Goal: Task Accomplishment & Management: Complete application form

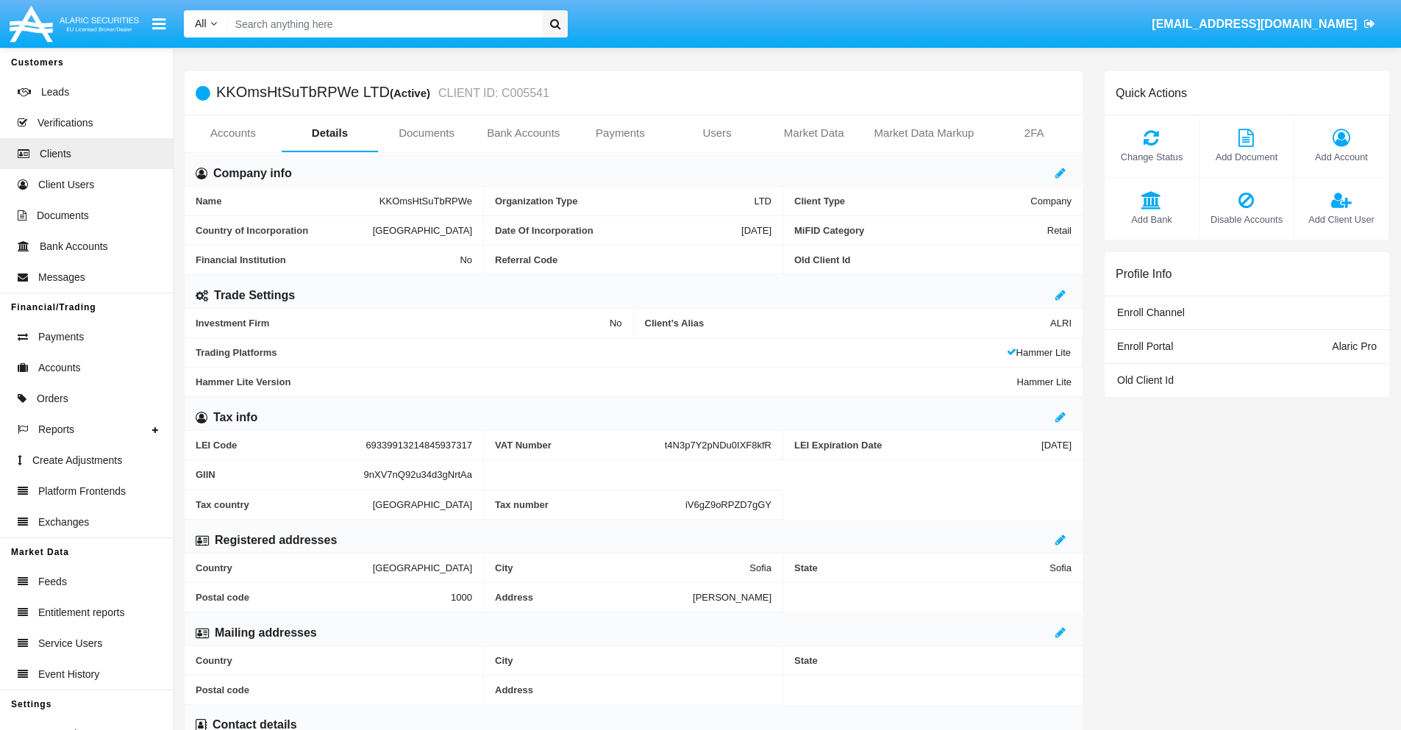
click at [717, 133] on link "Users" at bounding box center [716, 132] width 97 height 35
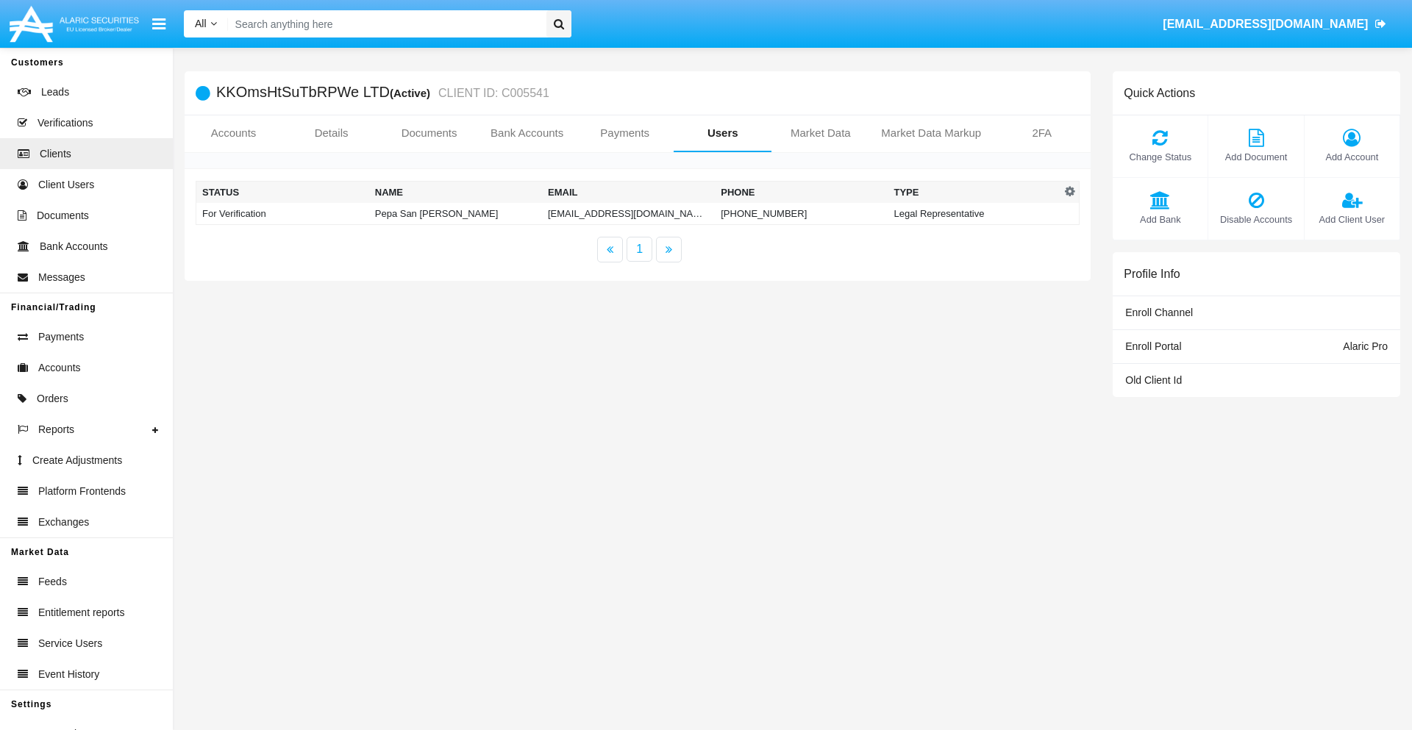
click at [628, 213] on td "zf4ywr@ai.83bh6s.mil" at bounding box center [628, 214] width 173 height 22
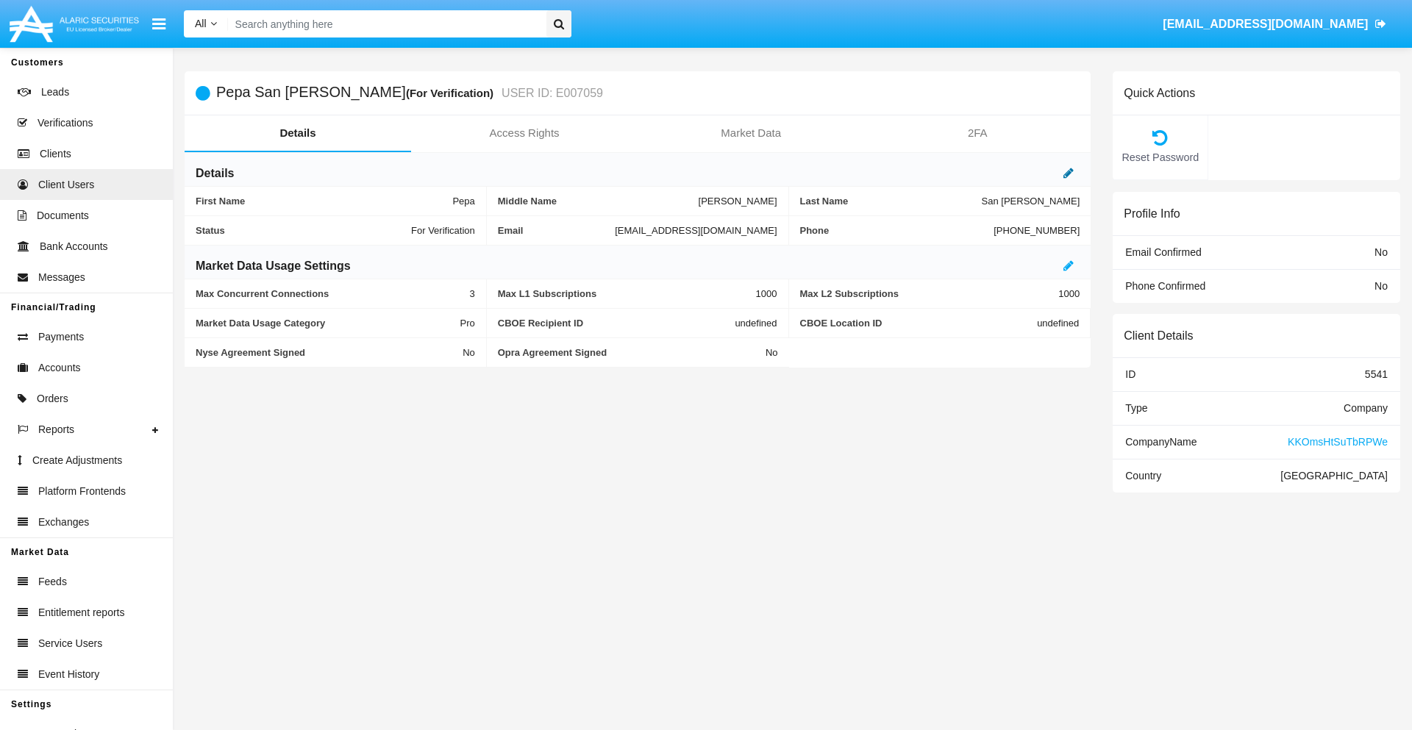
click at [1068, 173] on icon at bounding box center [1068, 173] width 10 height 12
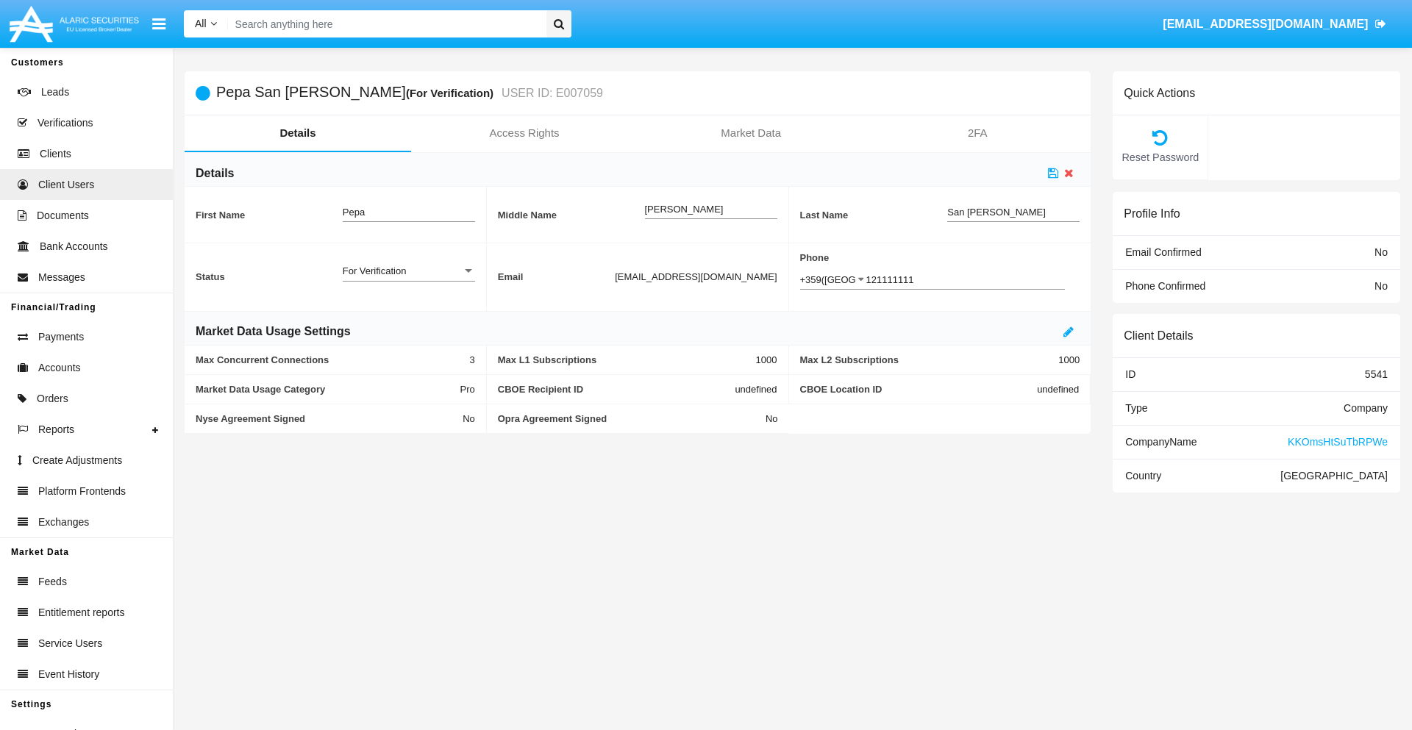
click at [408, 271] on div "For Verification" at bounding box center [402, 271] width 119 height 12
click at [408, 279] on span "Verified" at bounding box center [409, 279] width 132 height 29
click at [1053, 173] on icon at bounding box center [1053, 173] width 10 height 12
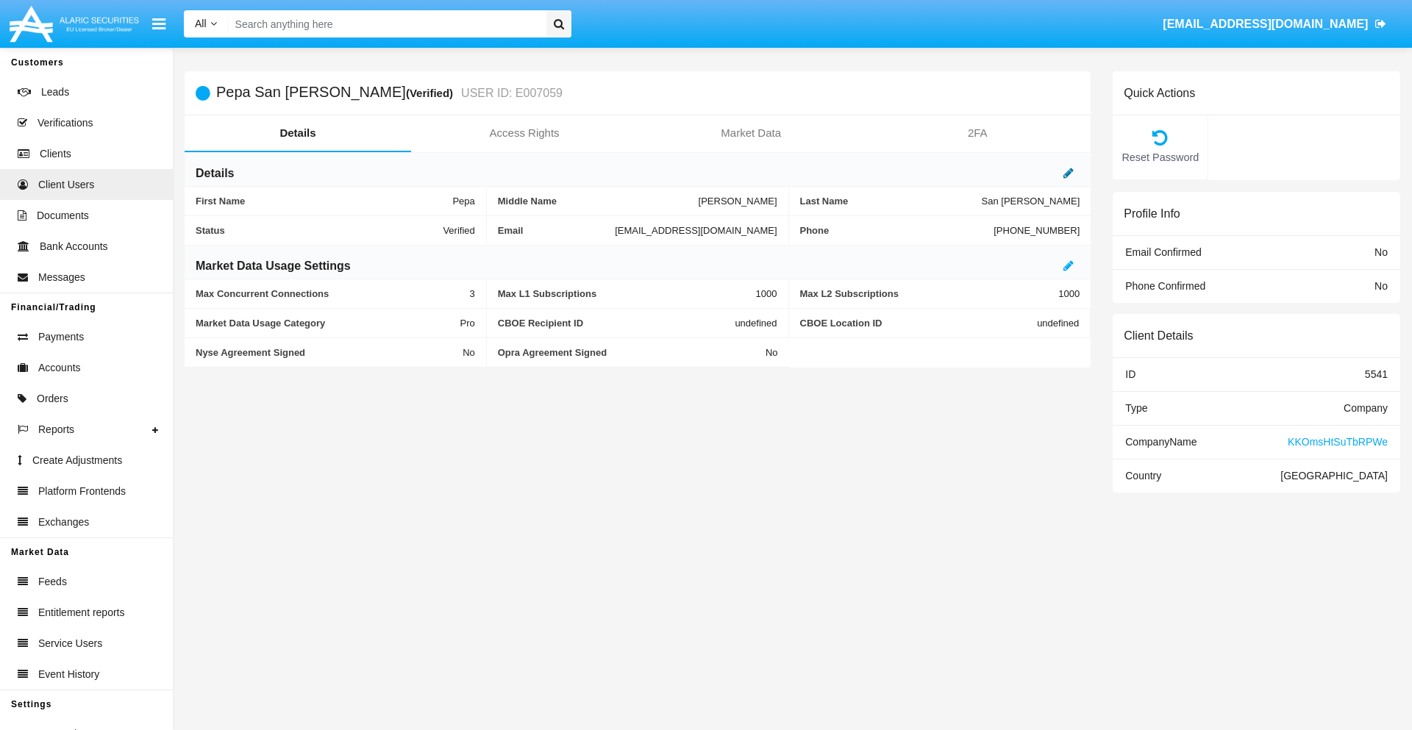
click at [1068, 173] on icon at bounding box center [1068, 173] width 10 height 12
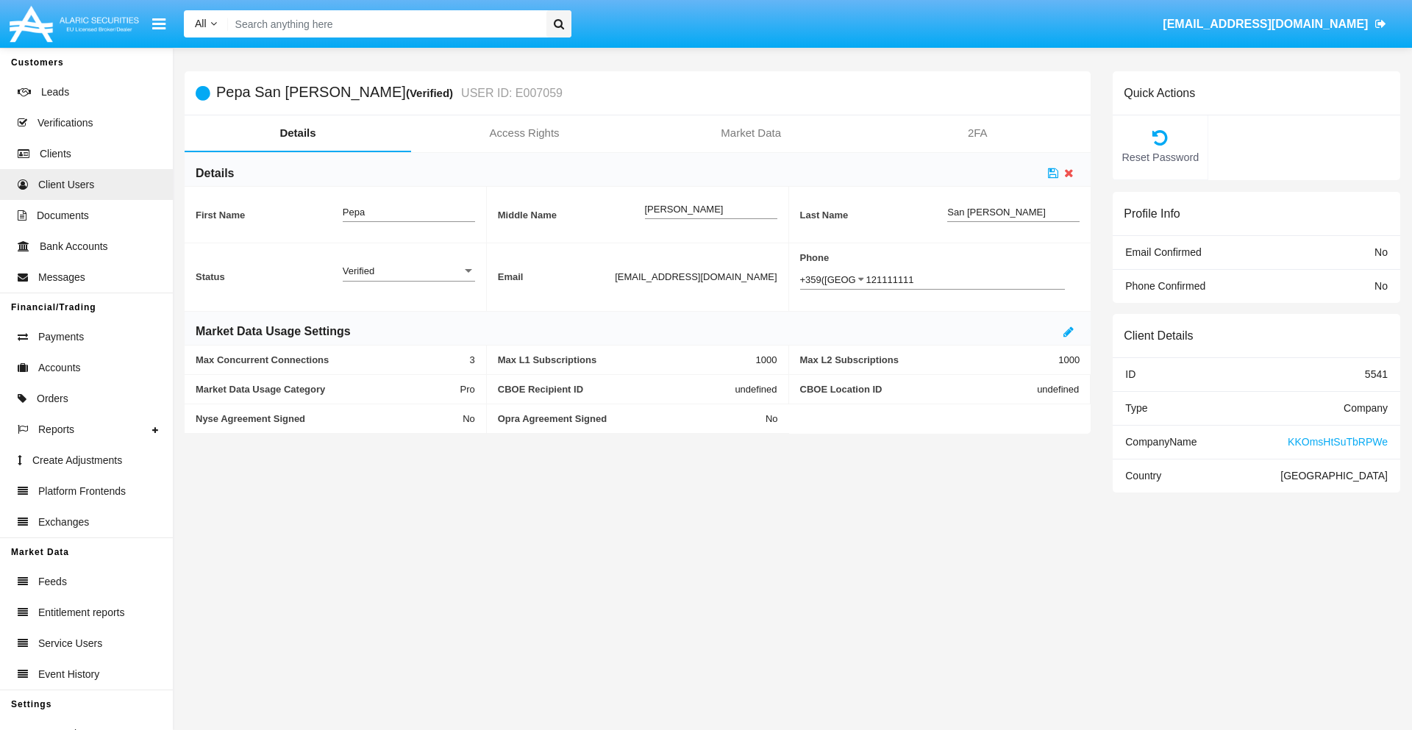
click at [408, 271] on div "Verified" at bounding box center [402, 271] width 119 height 12
click at [408, 279] on span "Active" at bounding box center [409, 279] width 132 height 29
click at [1053, 173] on icon at bounding box center [1053, 173] width 10 height 12
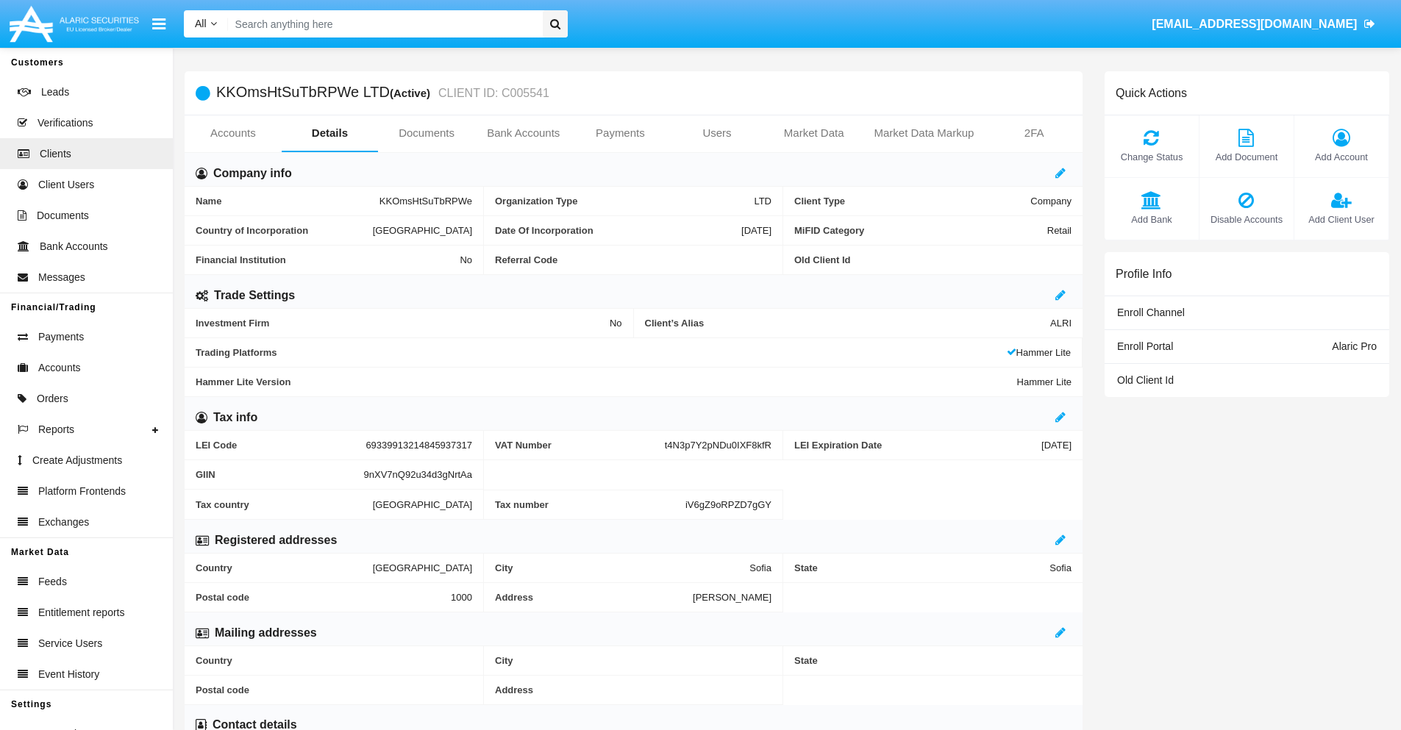
click at [1340, 219] on span "Add Client User" at bounding box center [1340, 219] width 79 height 14
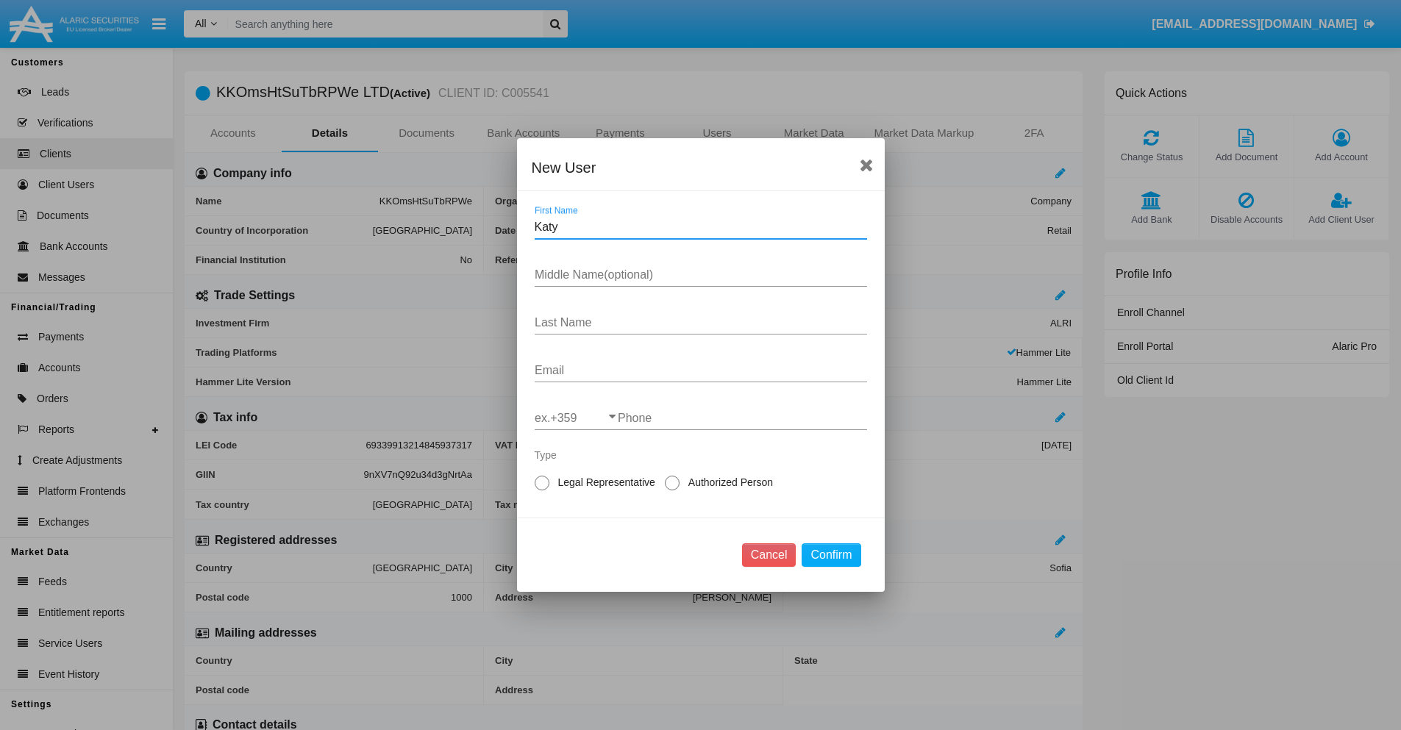
type input "Katy"
type input "Walton"
type input "Ullrich"
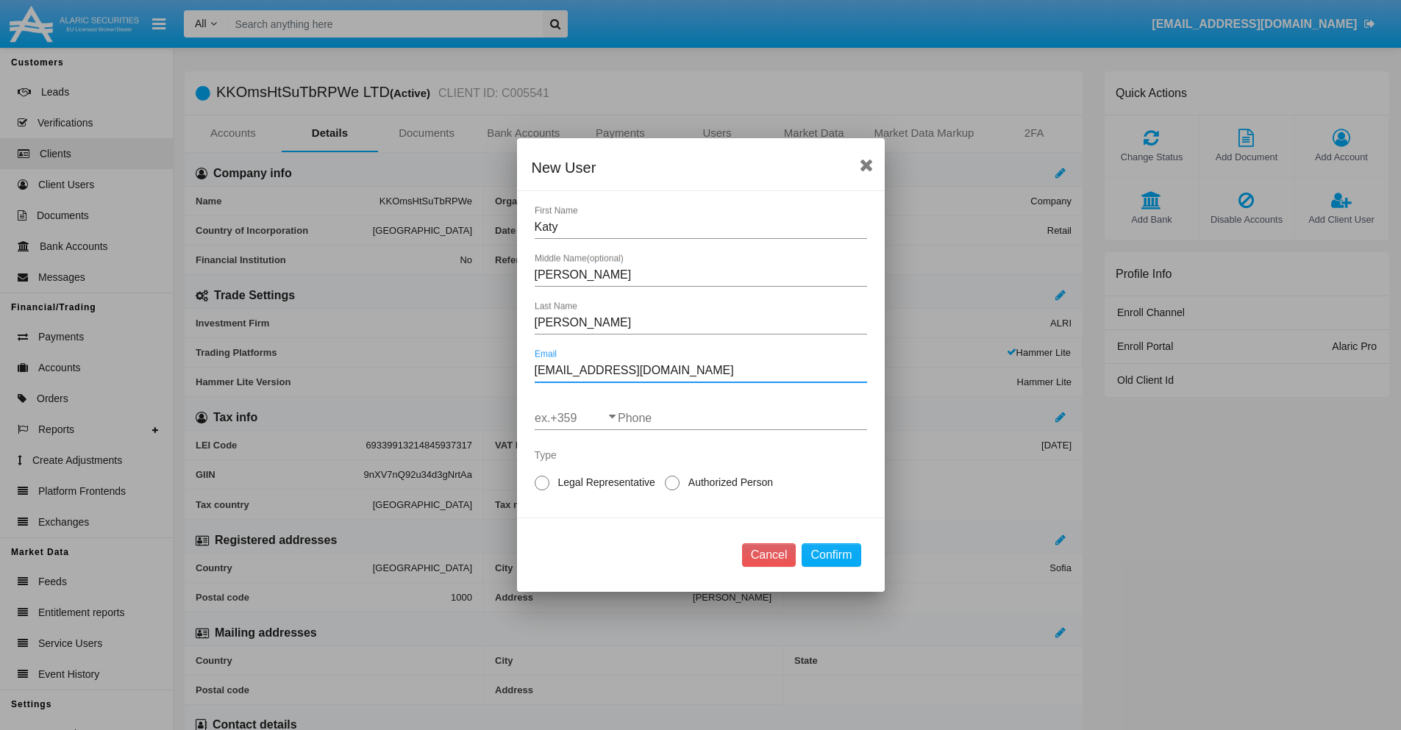
type input "[EMAIL_ADDRESS][DOMAIN_NAME]"
click at [576, 418] on input "ex.+359" at bounding box center [575, 418] width 83 height 13
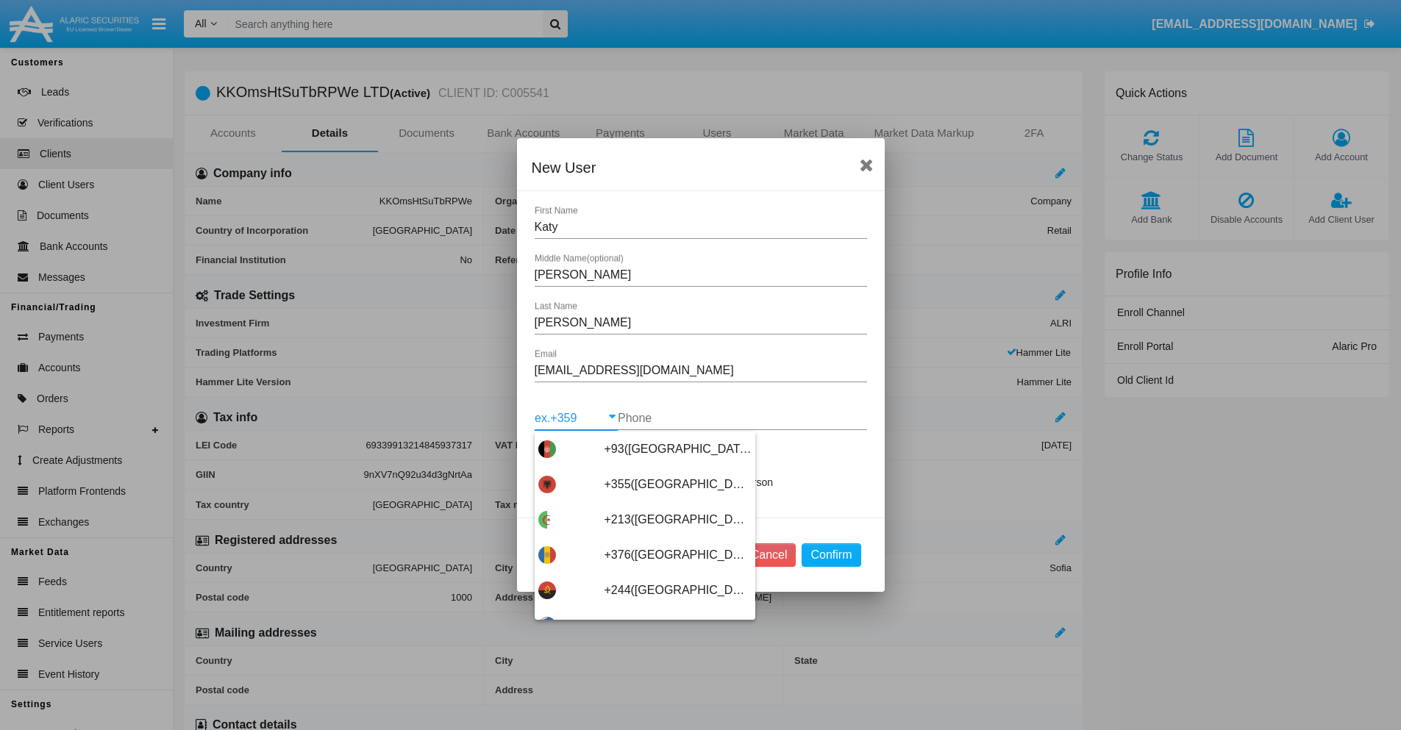
type input "+263(Zimbabwe)"
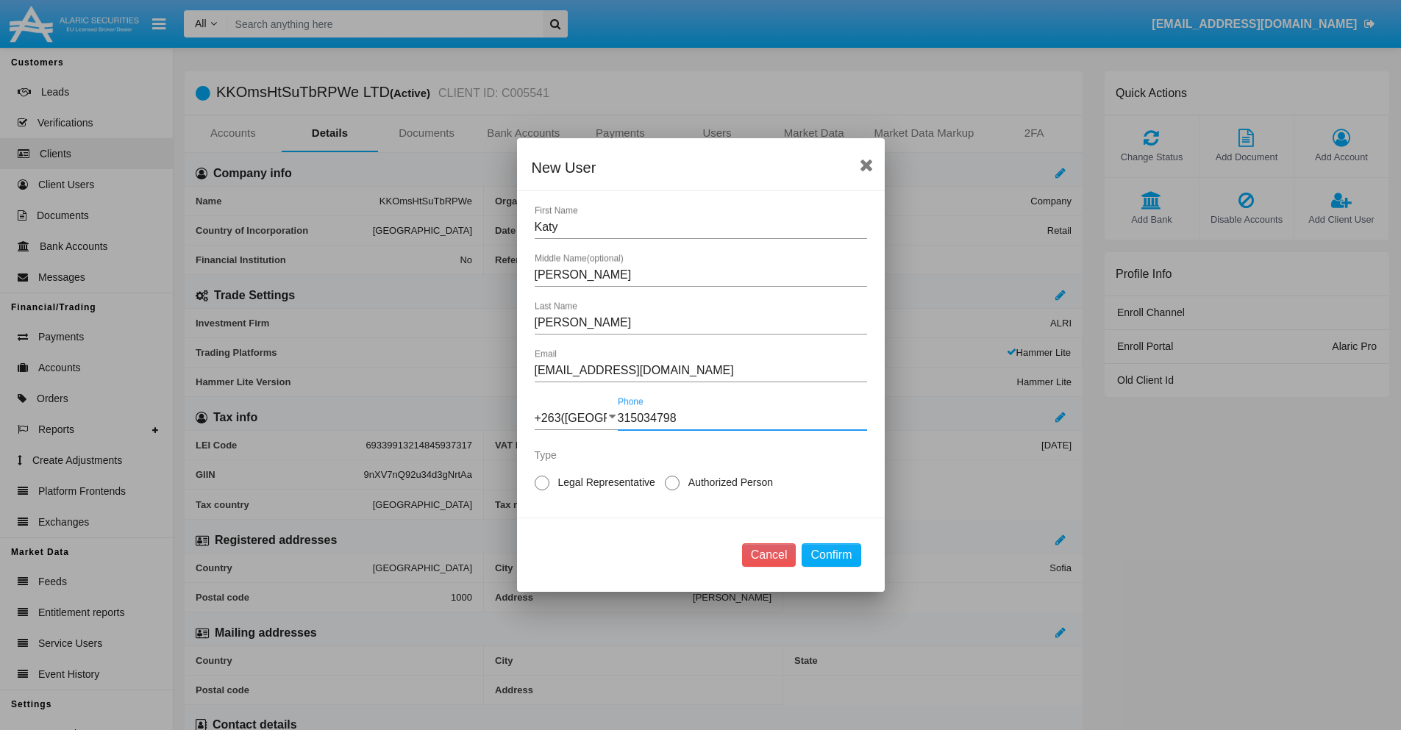
type input "315034798"
click at [727, 482] on span "Authorized Person" at bounding box center [727, 482] width 97 height 15
click at [672, 490] on input "Authorized Person" at bounding box center [671, 490] width 1 height 1
radio input "true"
click at [831, 555] on button "Confirm" at bounding box center [830, 555] width 59 height 24
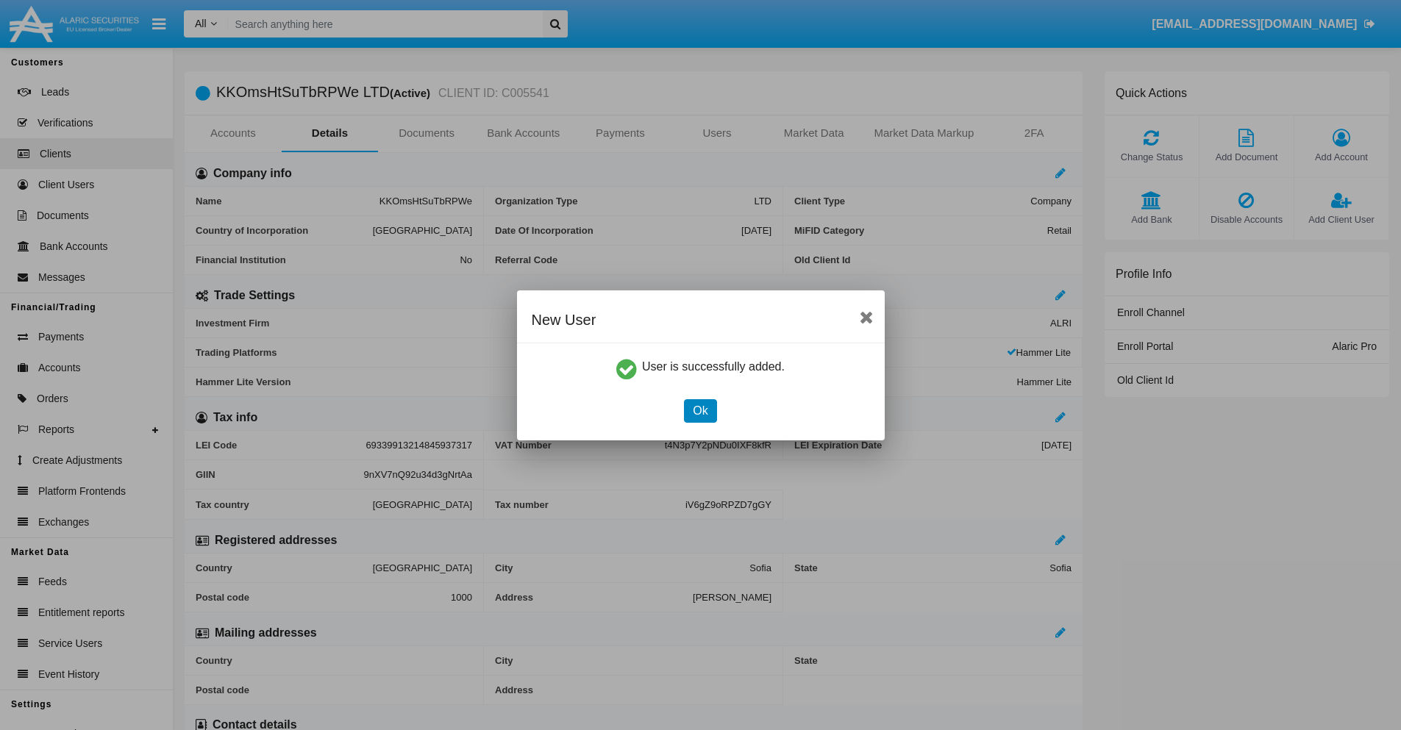
click at [700, 410] on button "Ok" at bounding box center [700, 411] width 32 height 24
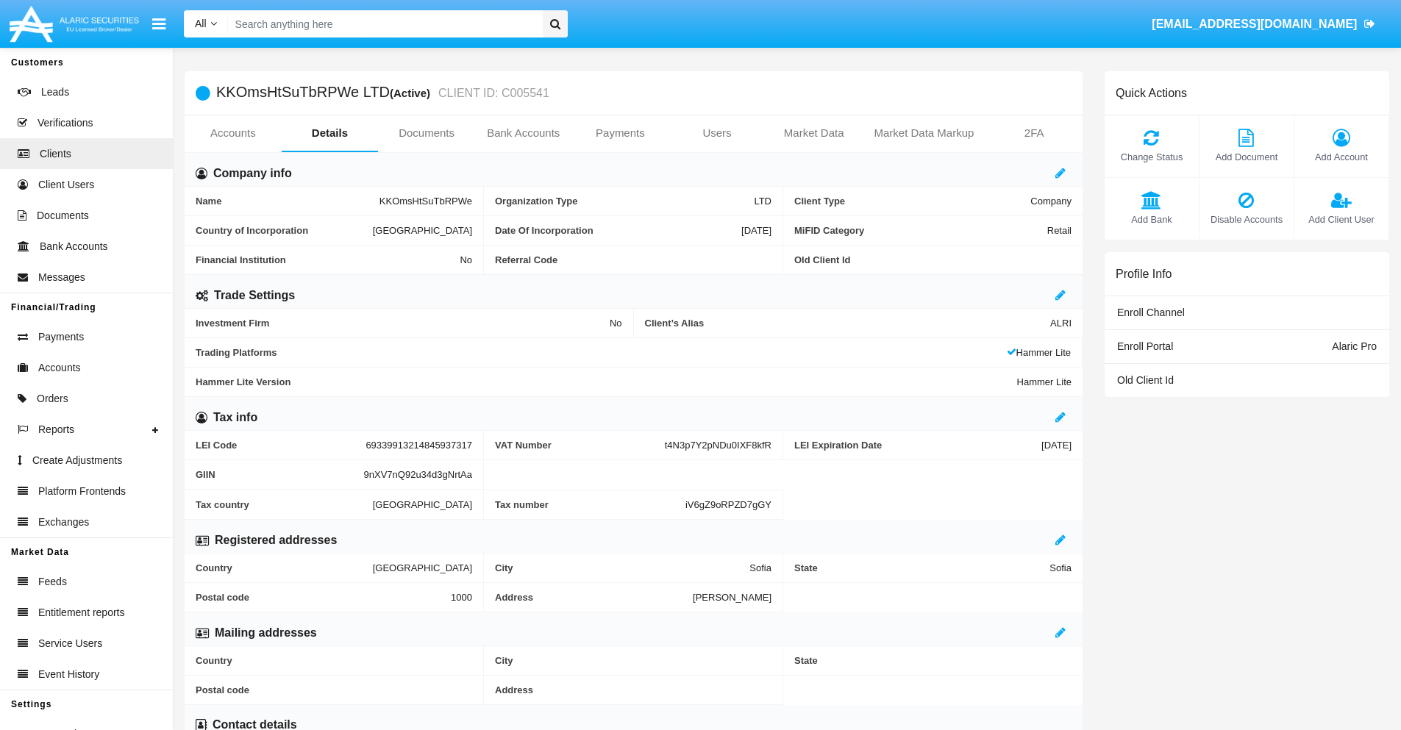
click at [1340, 219] on span "Add Client User" at bounding box center [1340, 219] width 79 height 14
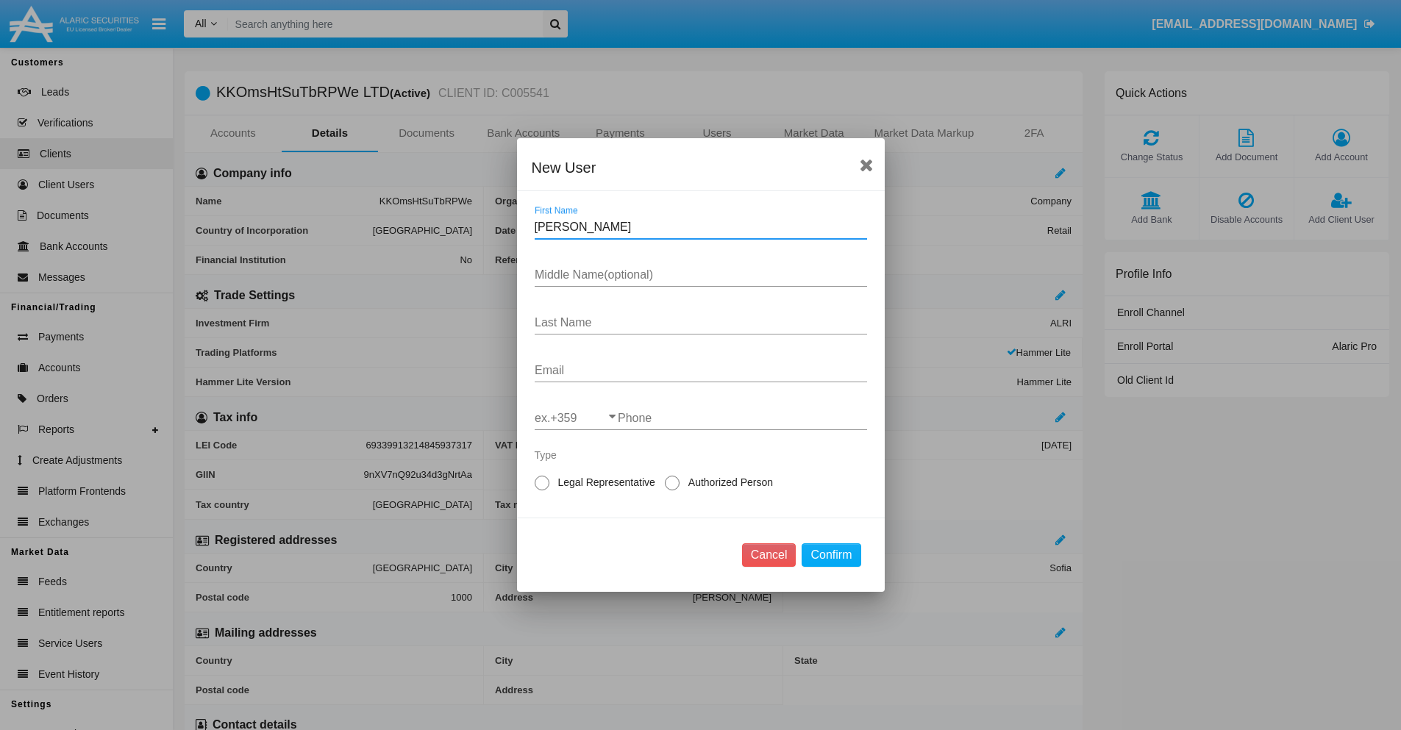
type input "Hildegarde"
type input "Bryan"
type input "Huel"
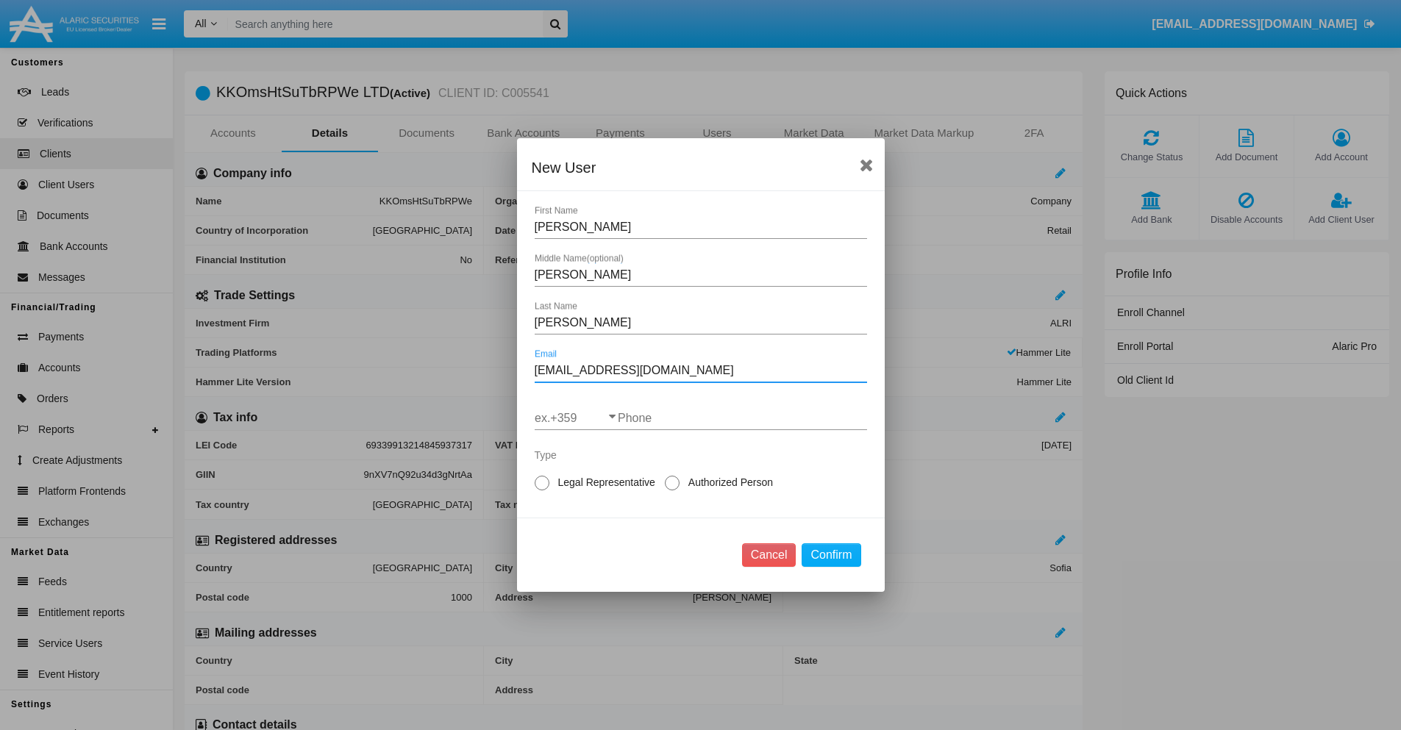
type input "[EMAIL_ADDRESS][DOMAIN_NAME]"
click at [576, 418] on input "ex.+359" at bounding box center [575, 418] width 83 height 13
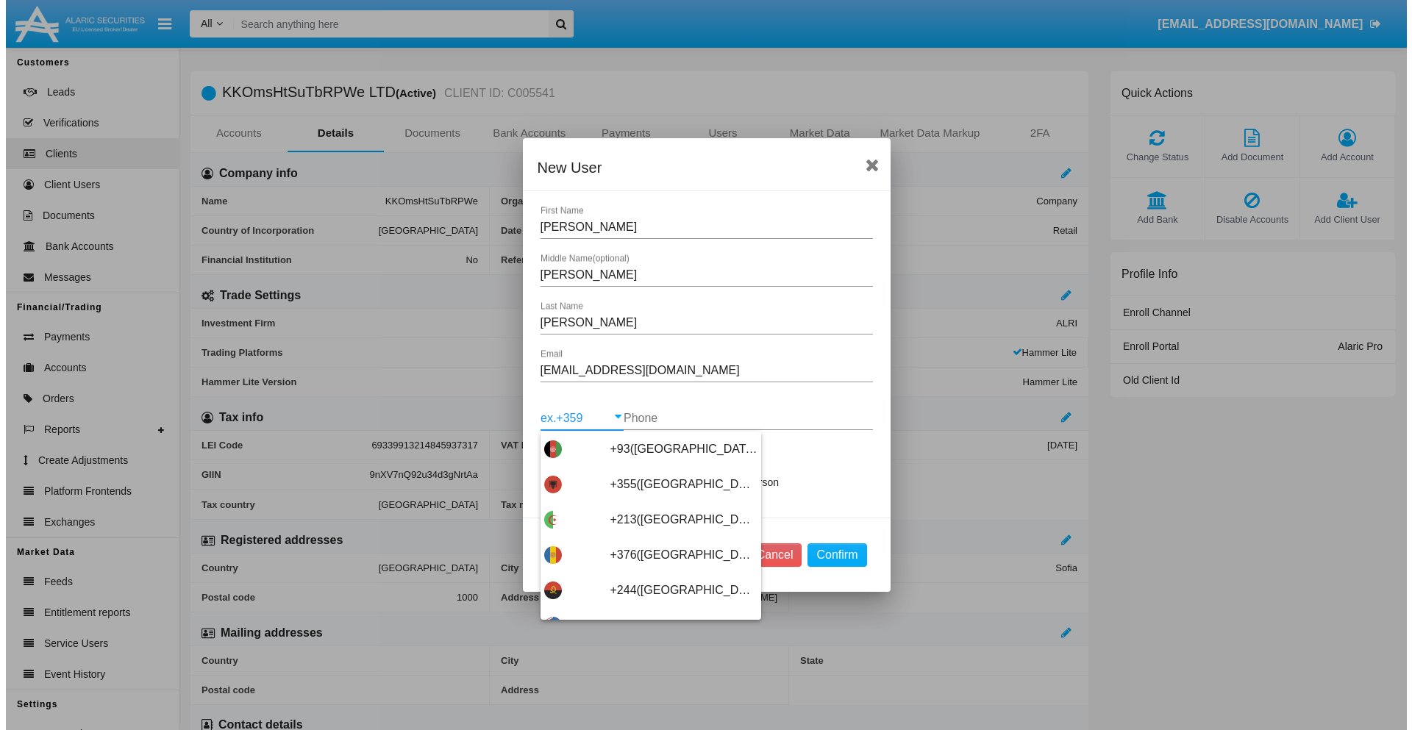
scroll to position [7823, 0]
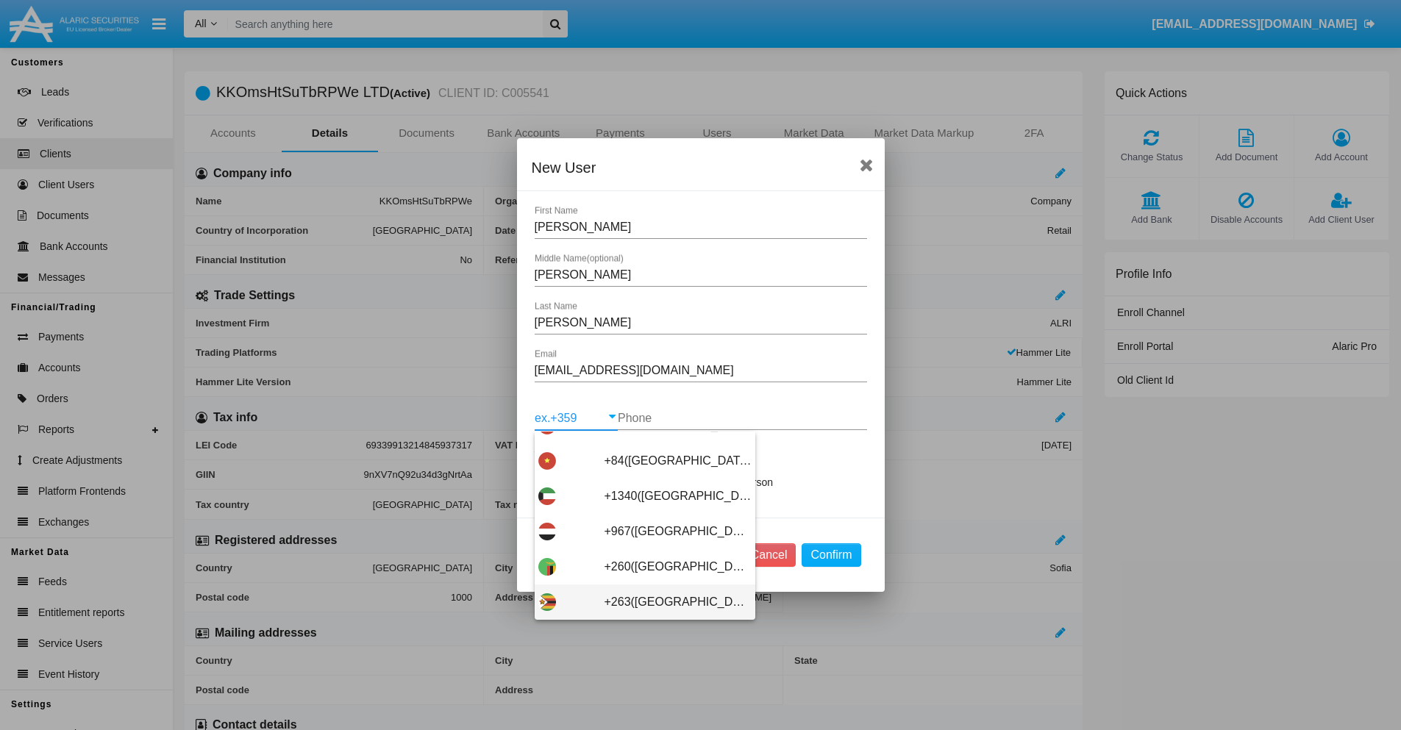
click at [639, 602] on span "+263(Zimbabwe)" at bounding box center [677, 601] width 147 height 35
type input "+263(Zimbabwe)"
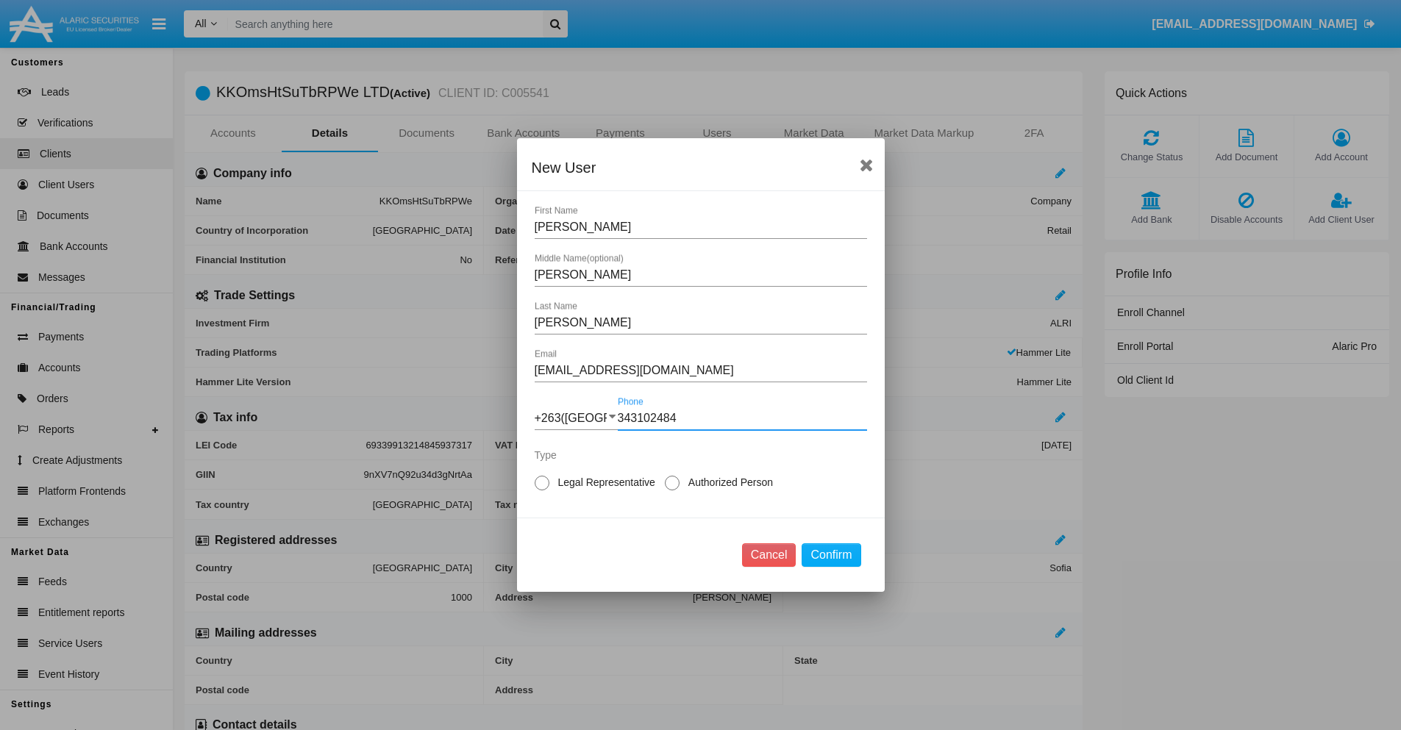
type input "343102484"
click at [604, 482] on span "Legal Representative" at bounding box center [604, 482] width 110 height 15
click at [542, 490] on input "Legal Representative" at bounding box center [541, 490] width 1 height 1
radio input "true"
click at [831, 555] on button "Confirm" at bounding box center [830, 555] width 59 height 24
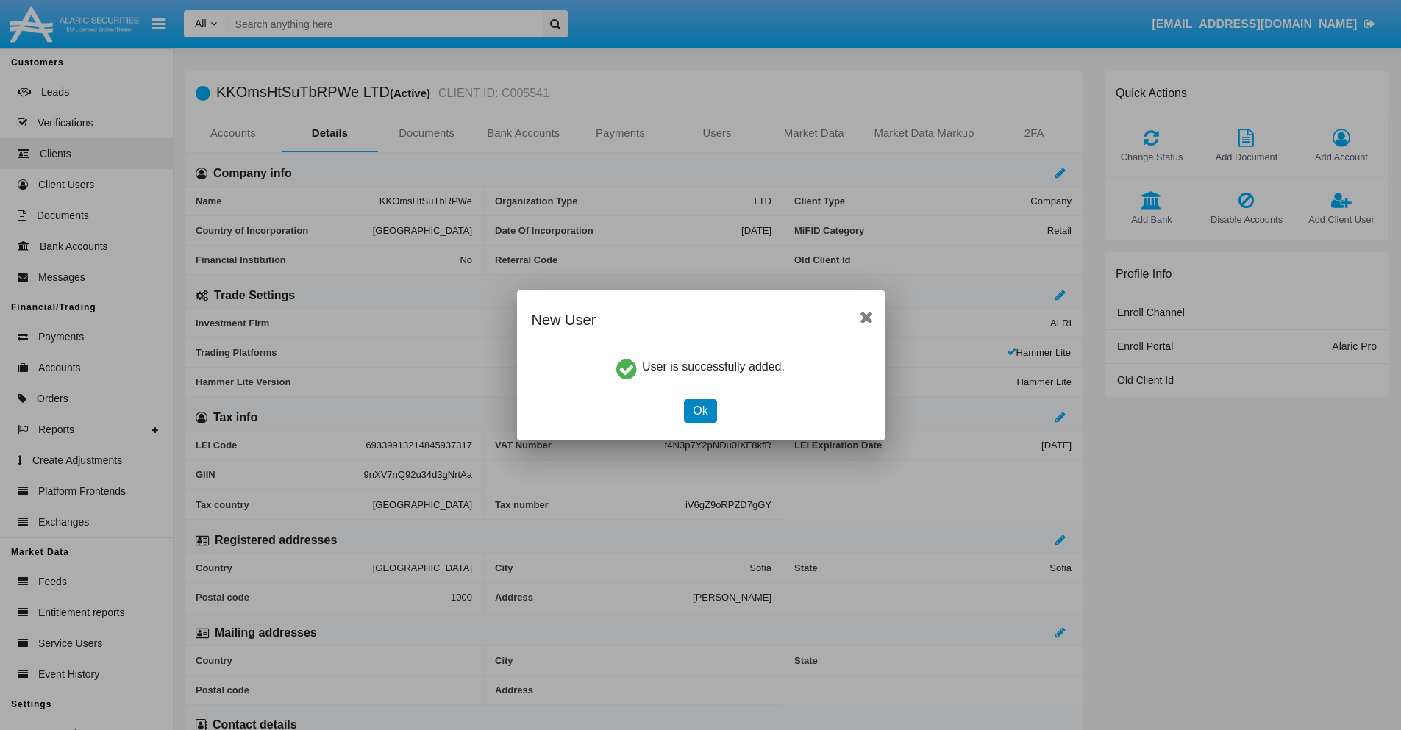
click at [700, 410] on button "Ok" at bounding box center [700, 411] width 32 height 24
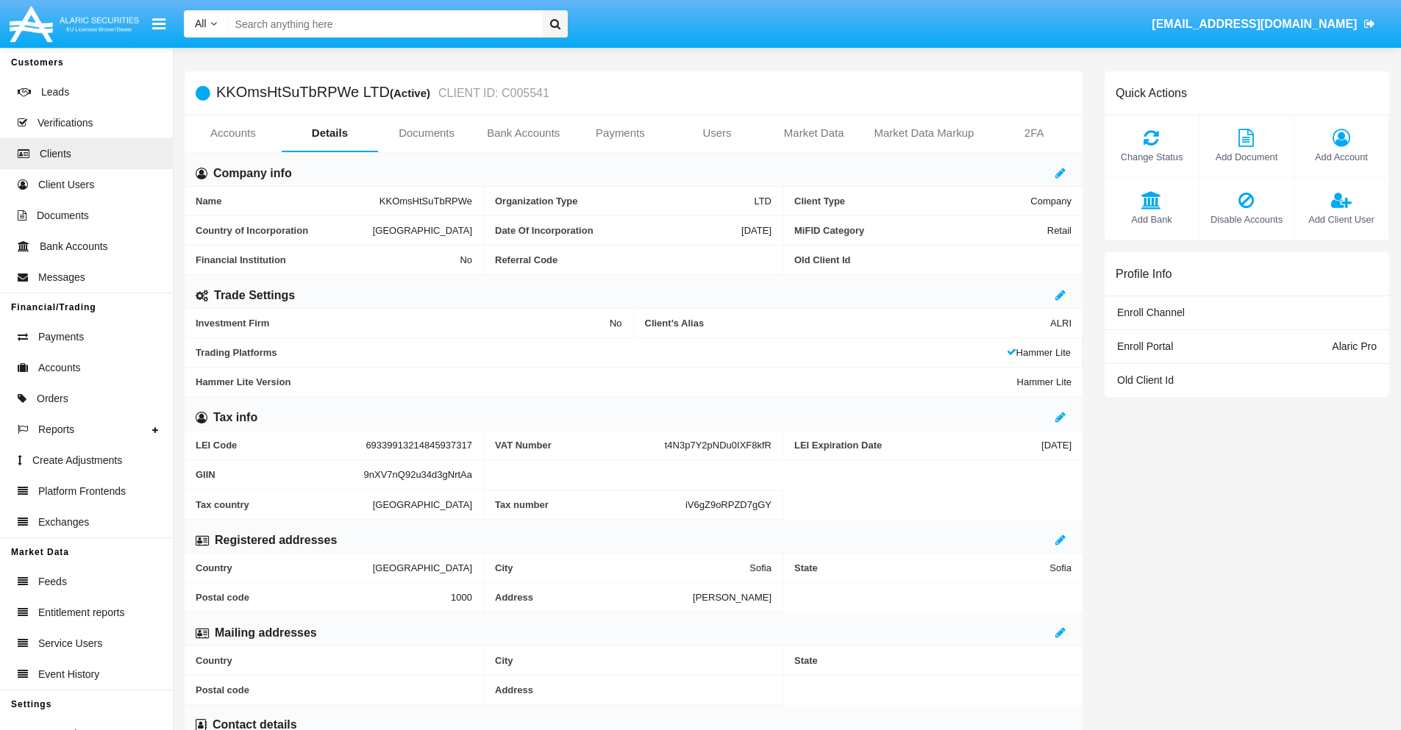
click at [717, 133] on link "Users" at bounding box center [716, 132] width 97 height 35
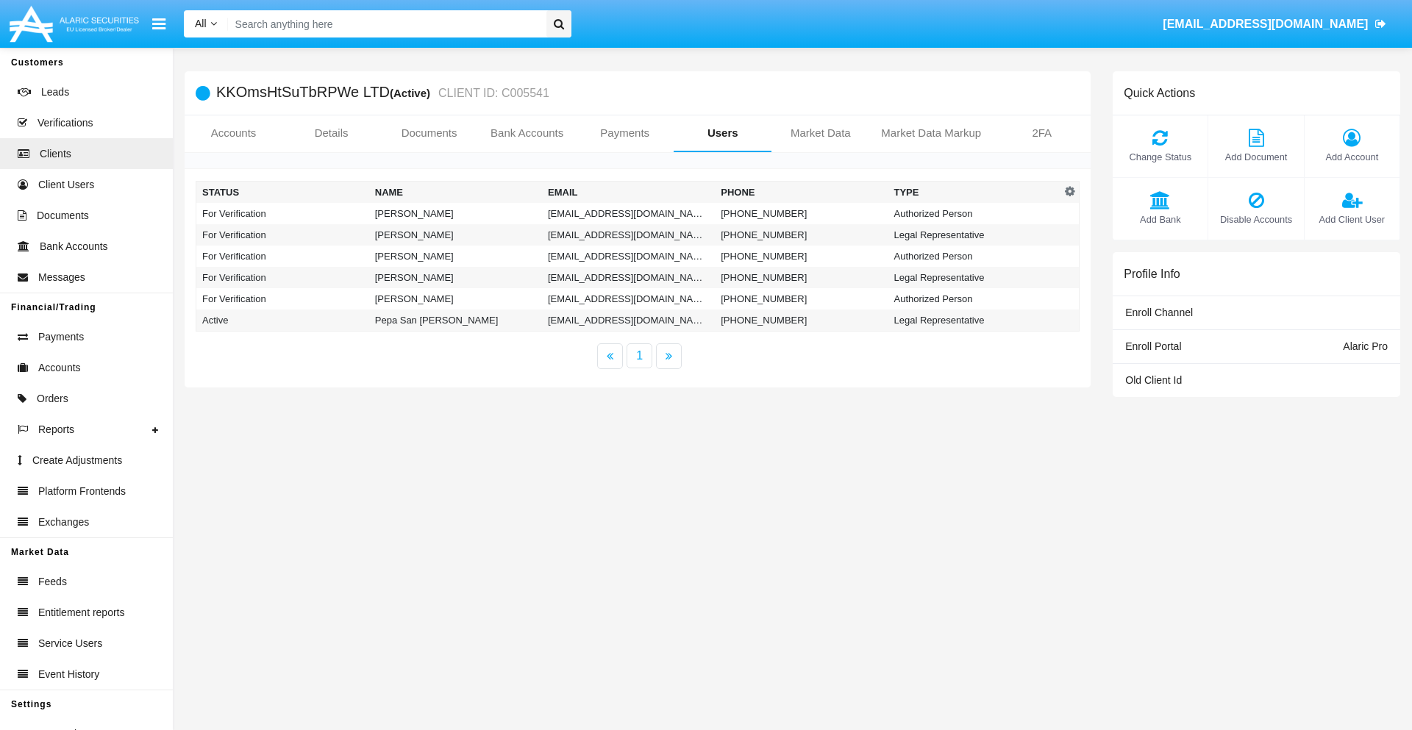
click at [628, 213] on td "[EMAIL_ADDRESS][DOMAIN_NAME]" at bounding box center [628, 213] width 173 height 21
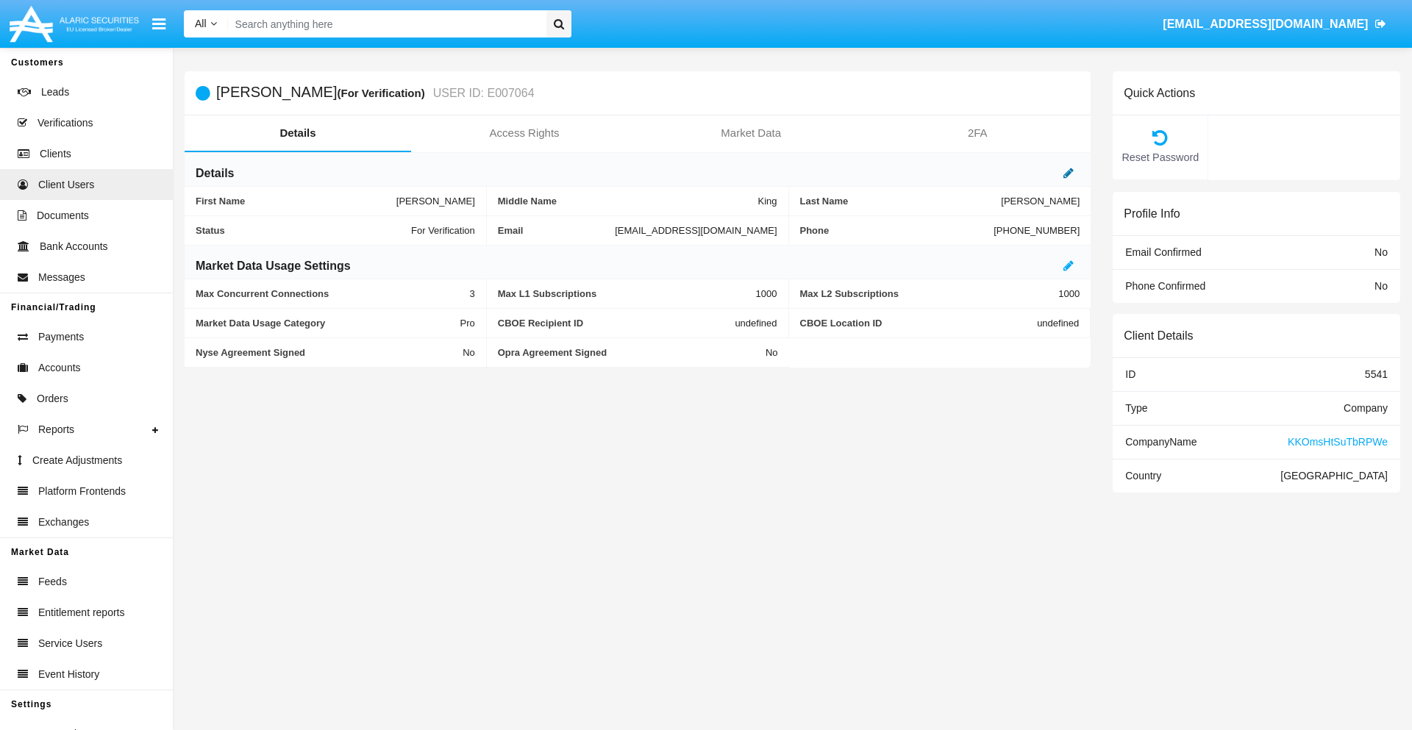
click at [1068, 173] on icon at bounding box center [1068, 173] width 10 height 12
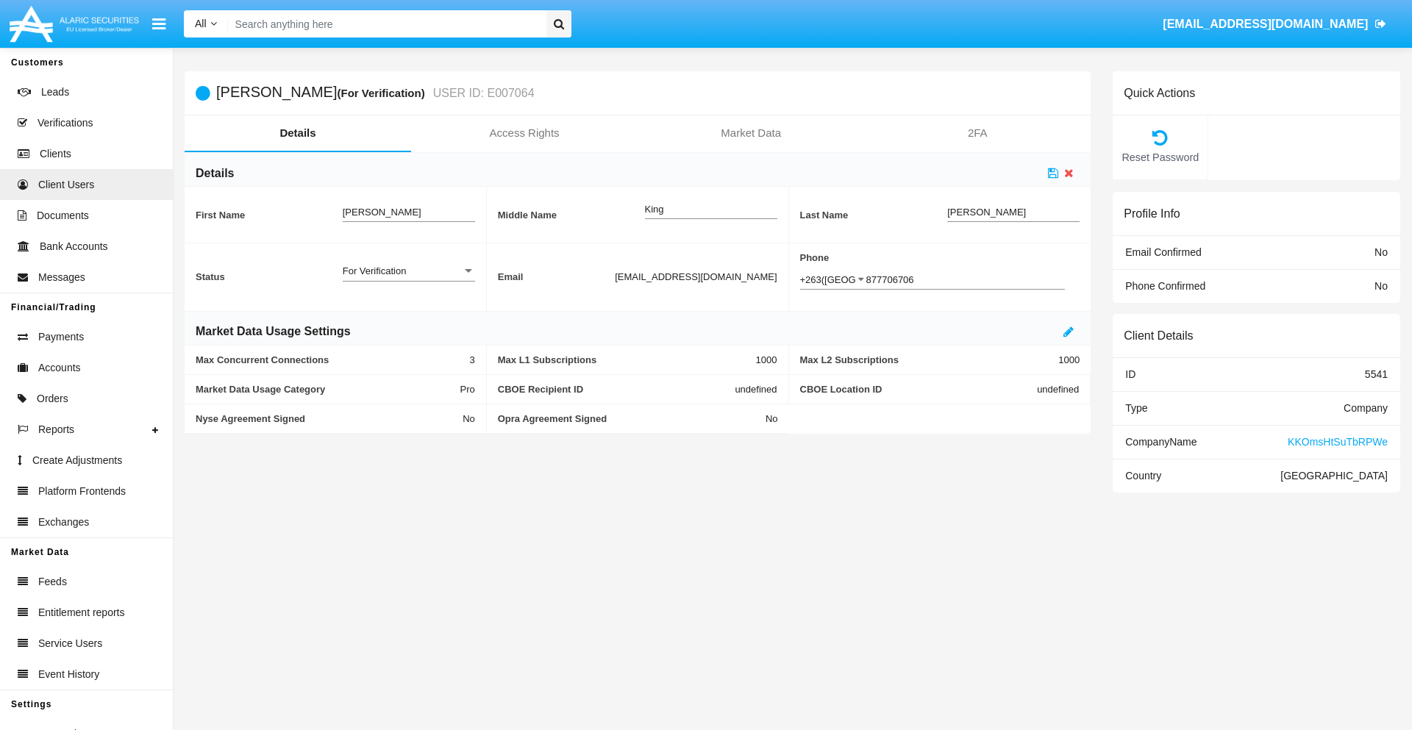
click at [408, 271] on div "For Verification" at bounding box center [402, 271] width 119 height 12
click at [408, 279] on span "Verified" at bounding box center [409, 279] width 132 height 29
click at [1053, 173] on icon at bounding box center [1053, 173] width 10 height 12
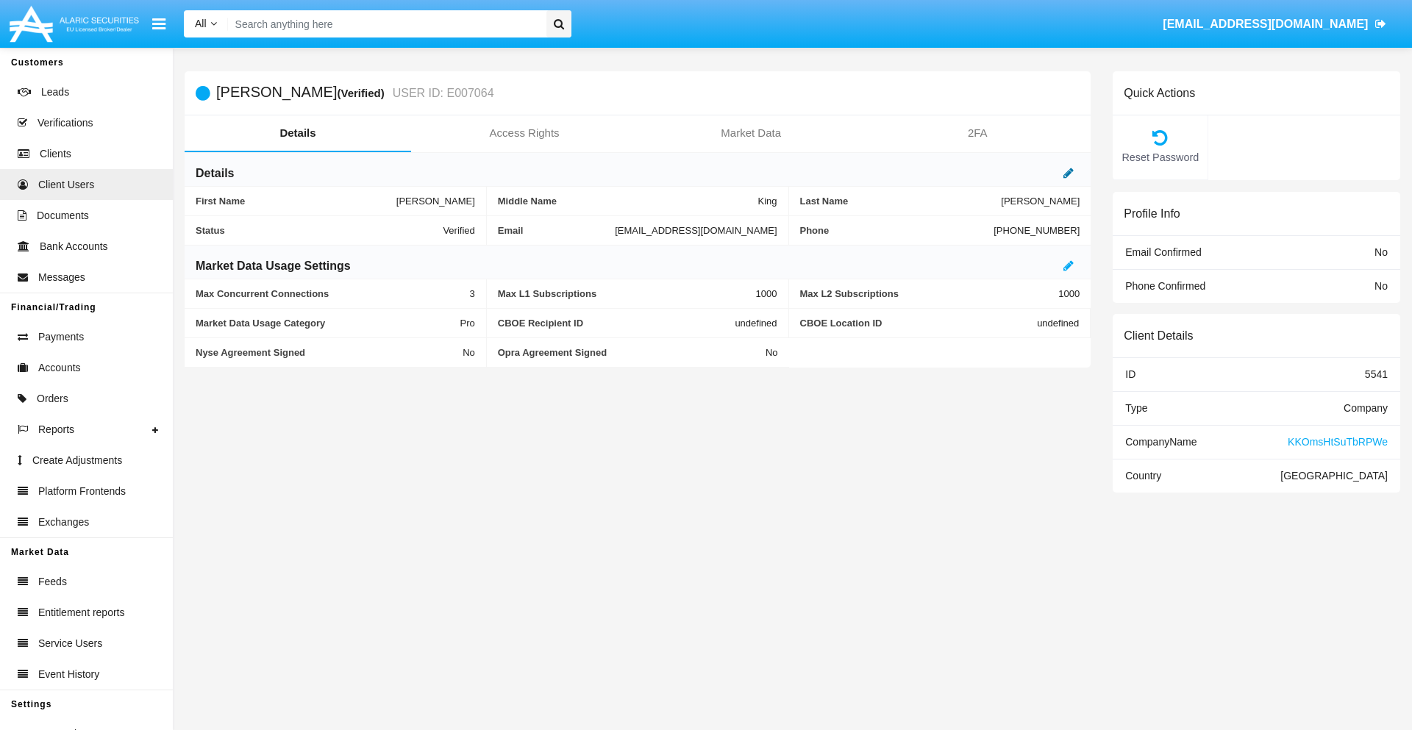
click at [1068, 173] on icon at bounding box center [1068, 173] width 10 height 12
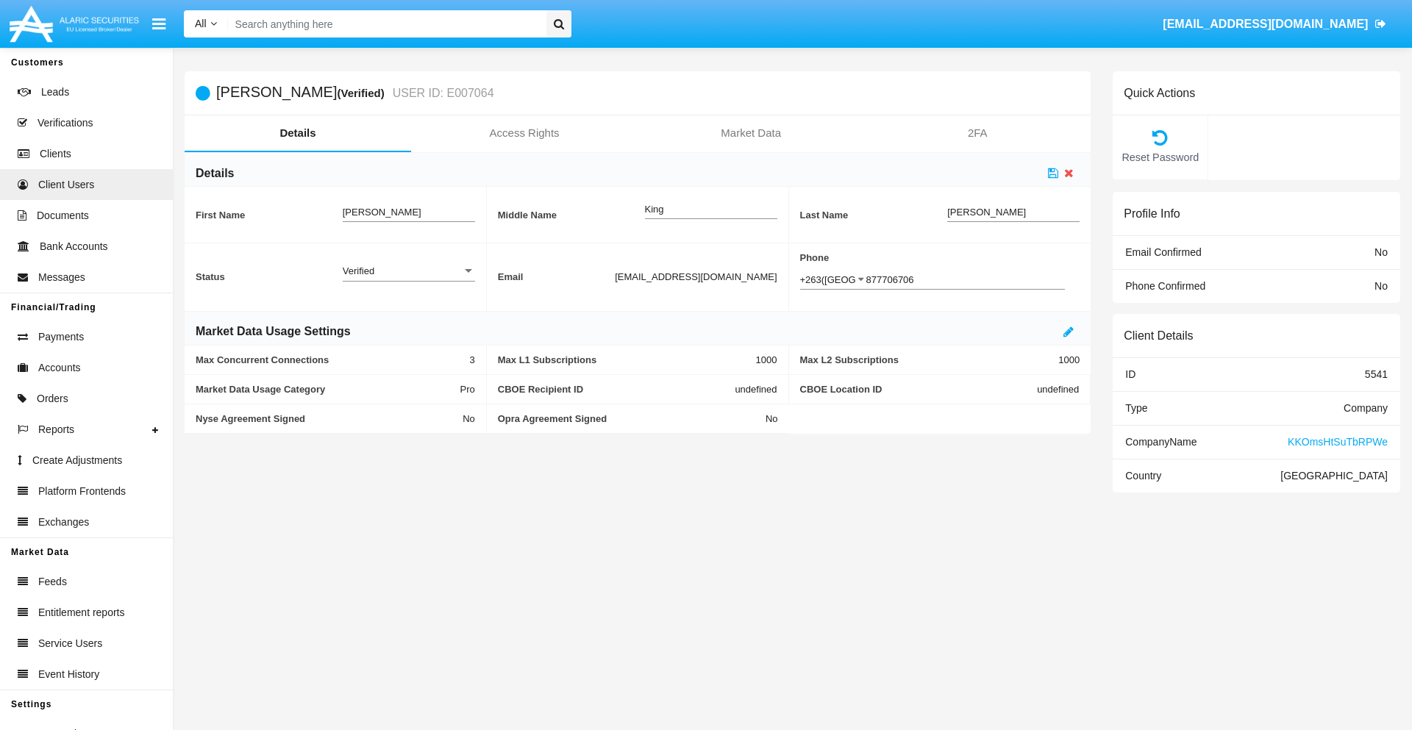
click at [408, 271] on div "Verified" at bounding box center [402, 271] width 119 height 12
click at [408, 279] on span "Active" at bounding box center [409, 279] width 132 height 29
click at [1053, 173] on icon at bounding box center [1053, 173] width 10 height 12
